Goal: Information Seeking & Learning: Learn about a topic

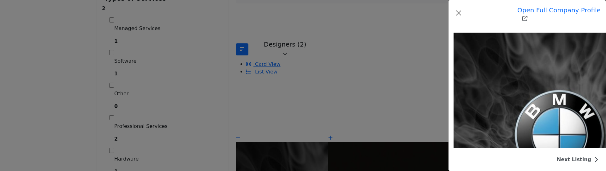
scroll to position [425, 0]
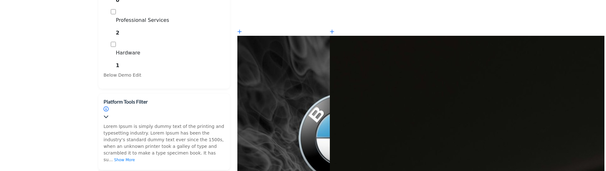
scroll to position [316, 0]
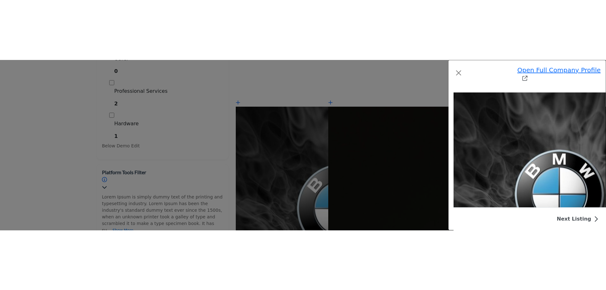
scroll to position [436, 0]
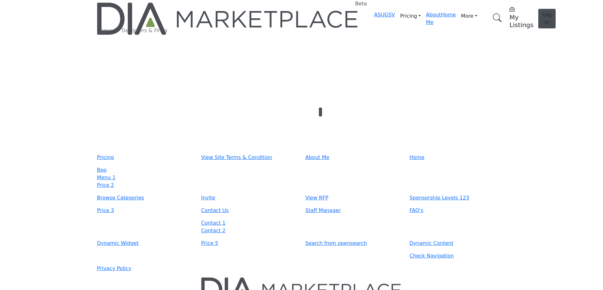
type input "**********"
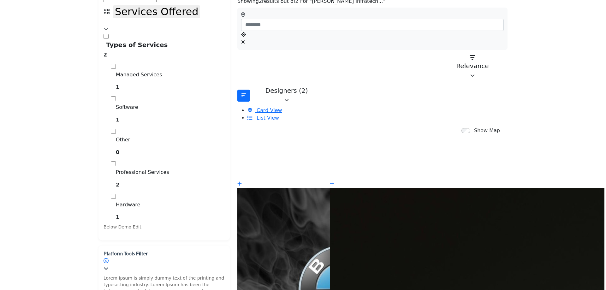
scroll to position [189, 0]
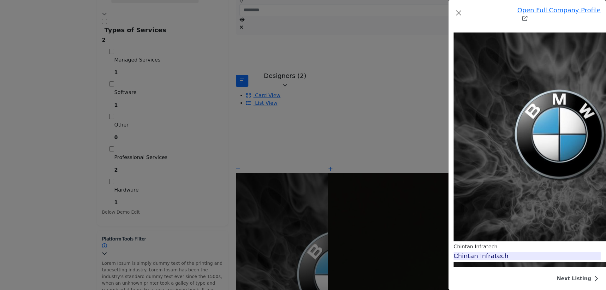
scroll to position [363, 0]
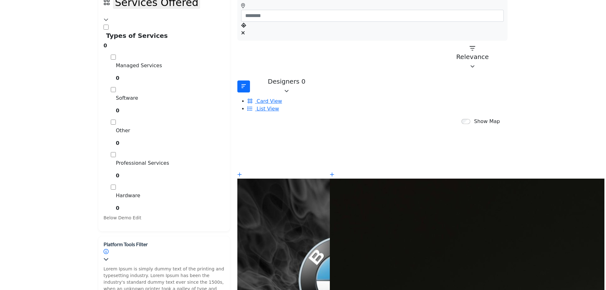
scroll to position [189, 0]
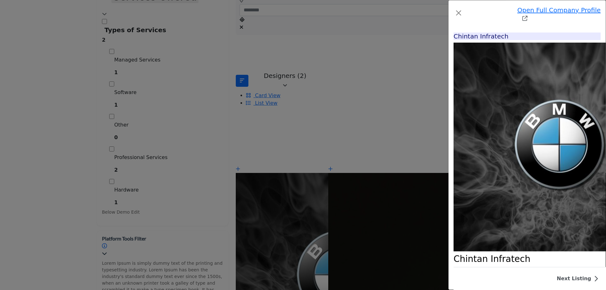
click at [454, 40] on div "Chintan Infratech" at bounding box center [527, 37] width 147 height 8
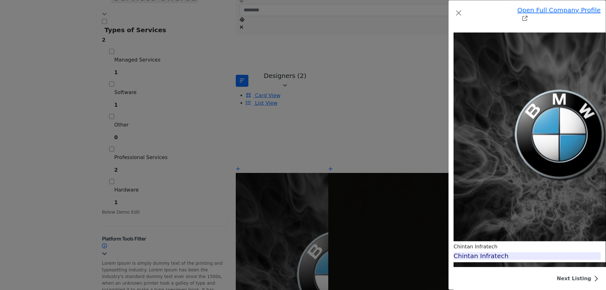
scroll to position [394, 0]
drag, startPoint x: 409, startPoint y: 156, endPoint x: 405, endPoint y: 154, distance: 4.5
drag, startPoint x: 405, startPoint y: 154, endPoint x: 473, endPoint y: 124, distance: 74.1
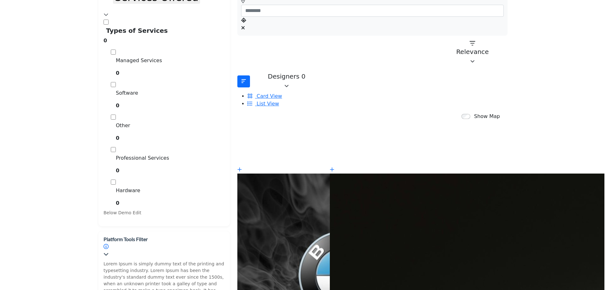
scroll to position [189, 0]
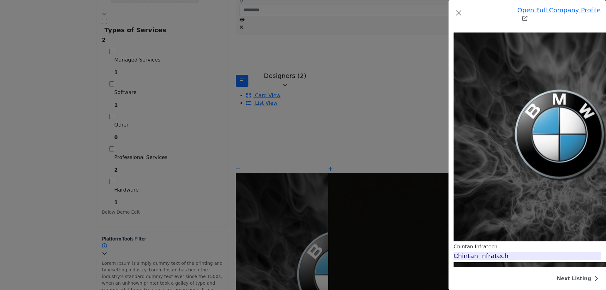
scroll to position [1058, 0]
drag, startPoint x: 406, startPoint y: 142, endPoint x: 513, endPoint y: 93, distance: 117.4
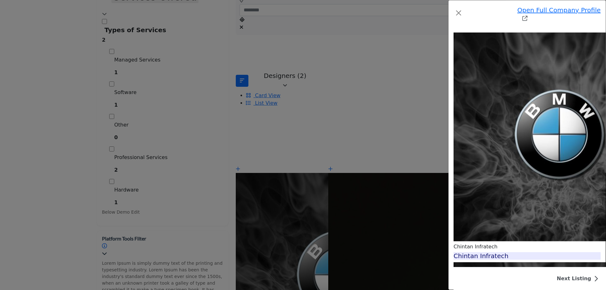
drag, startPoint x: 393, startPoint y: 169, endPoint x: 513, endPoint y: 119, distance: 130.1
drag, startPoint x: 513, startPoint y: 119, endPoint x: 519, endPoint y: 105, distance: 15.3
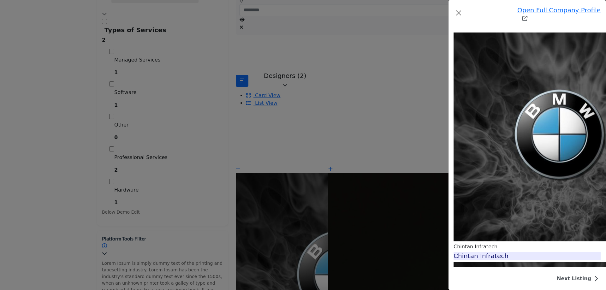
scroll to position [1721, 0]
drag, startPoint x: 408, startPoint y: 225, endPoint x: 396, endPoint y: 225, distance: 12.3
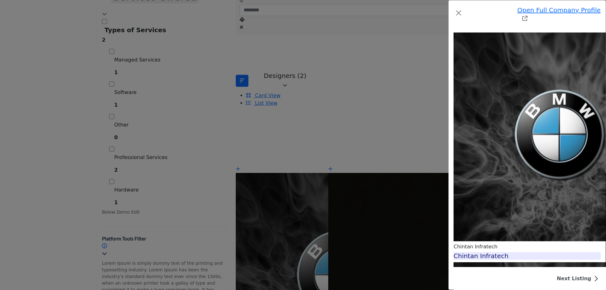
drag, startPoint x: 415, startPoint y: 238, endPoint x: 444, endPoint y: 238, distance: 29.1
drag, startPoint x: 390, startPoint y: 223, endPoint x: 427, endPoint y: 222, distance: 36.9
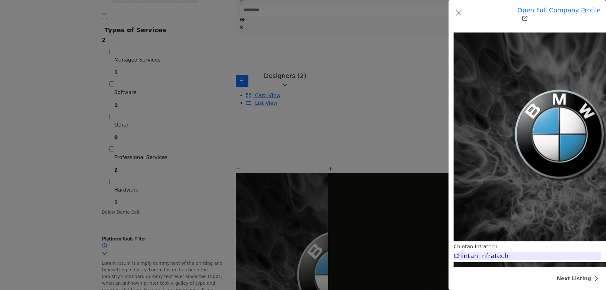
drag, startPoint x: 436, startPoint y: 235, endPoint x: 421, endPoint y: 232, distance: 14.8
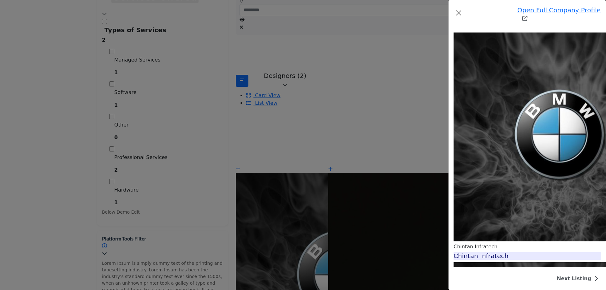
drag, startPoint x: 394, startPoint y: 227, endPoint x: 425, endPoint y: 226, distance: 31.6
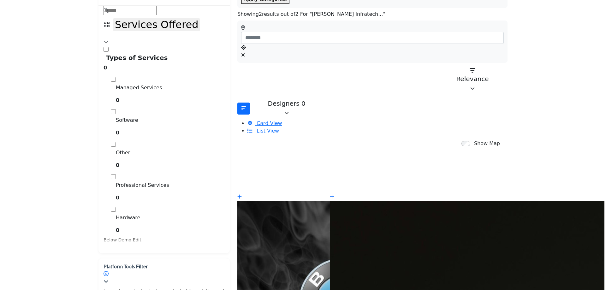
scroll to position [189, 0]
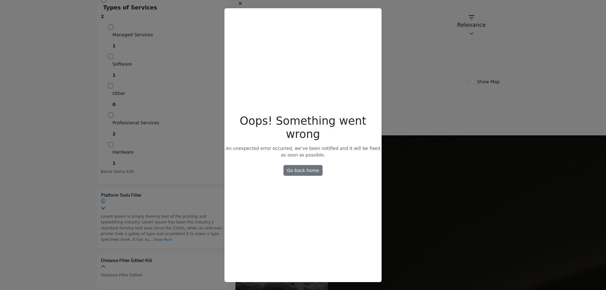
click at [494, 163] on div "Oops! Something went wrong Oops! Something went wrong An unexpected error occur…" at bounding box center [303, 145] width 606 height 290
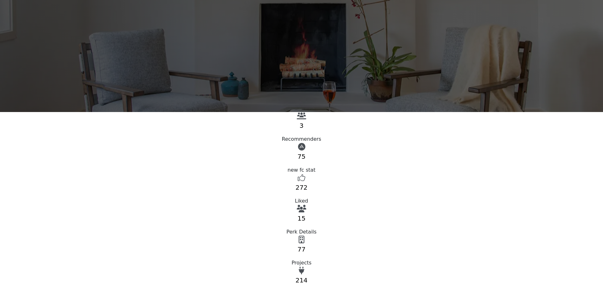
scroll to position [32, 0]
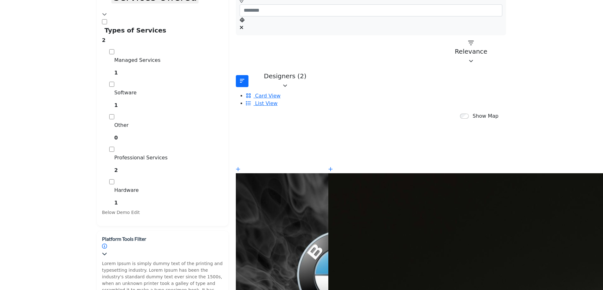
scroll to position [189, 0]
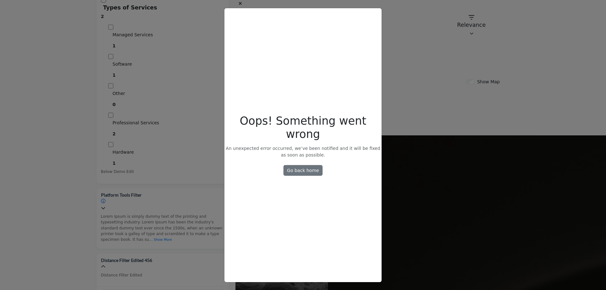
click at [441, 132] on div "Oops! Something went wrong Oops! Something went wrong An unexpected error occur…" at bounding box center [303, 145] width 606 height 290
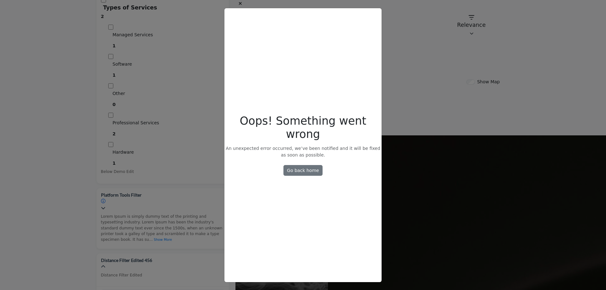
click at [502, 63] on div "Oops! Something went wrong Oops! Something went wrong An unexpected error occur…" at bounding box center [303, 145] width 606 height 290
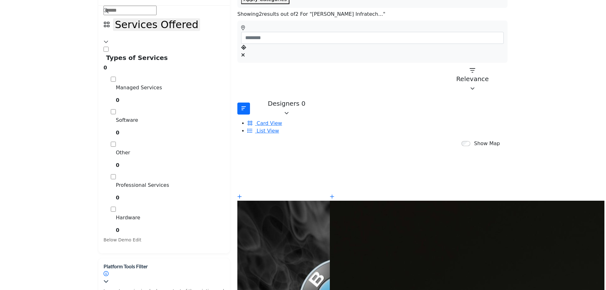
scroll to position [189, 0]
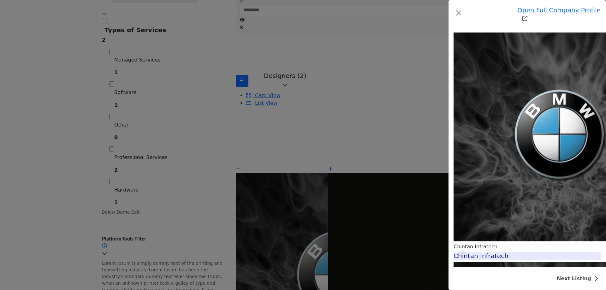
scroll to position [1845, 0]
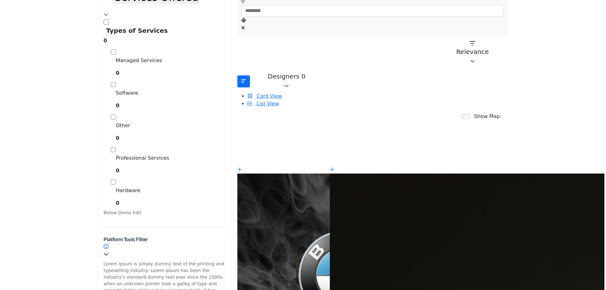
scroll to position [189, 0]
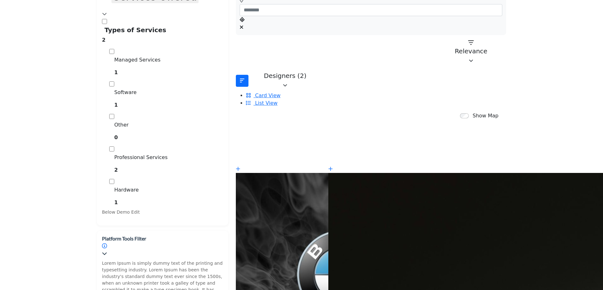
drag, startPoint x: 0, startPoint y: 0, endPoint x: 454, endPoint y: 160, distance: 481.8
click at [454, 160] on div "Badge 1 Badge 1 Badge 1 Badge 1 Badge 1 Badge 1 Image 1 Badge 21 Test Badge 21 …" at bounding box center [371, 252] width 278 height 235
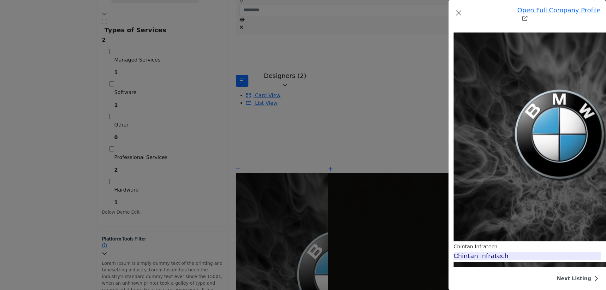
scroll to position [405, 0]
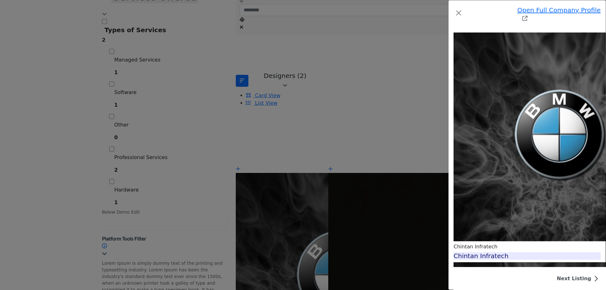
scroll to position [1068, 0]
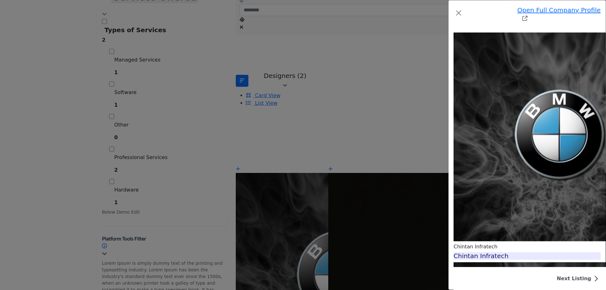
scroll to position [1478, 0]
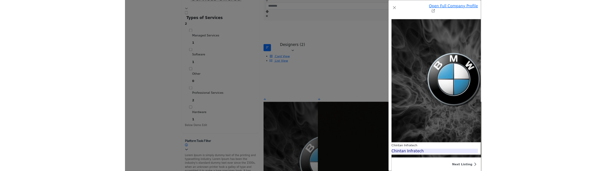
scroll to position [1605, 0]
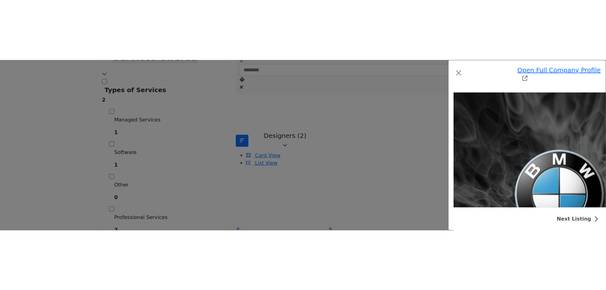
scroll to position [992, 0]
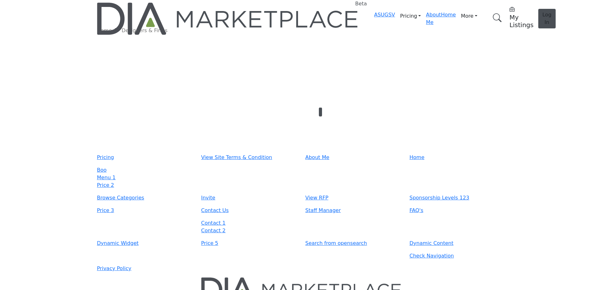
type input "**********"
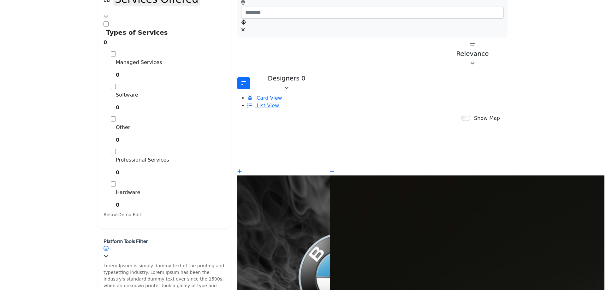
scroll to position [189, 0]
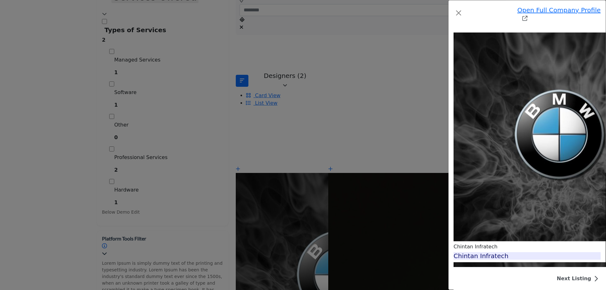
scroll to position [1005, 0]
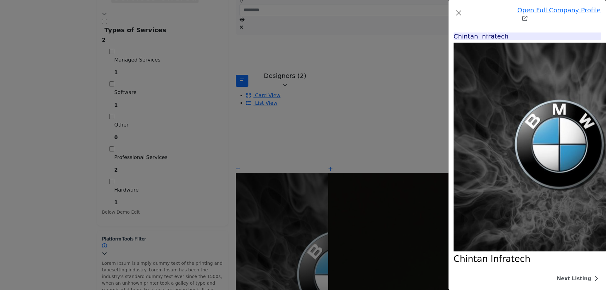
scroll to position [0, 0]
click at [528, 16] on icon "Redirect to chintan-infratech" at bounding box center [525, 18] width 5 height 5
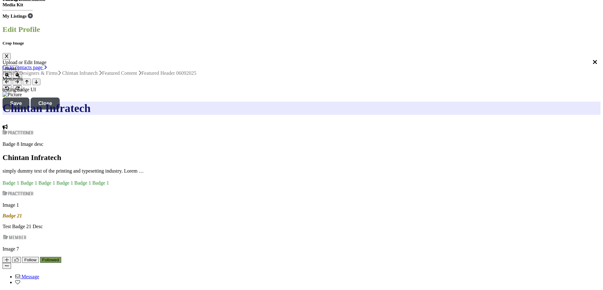
scroll to position [32, 0]
